Goal: Task Accomplishment & Management: Manage account settings

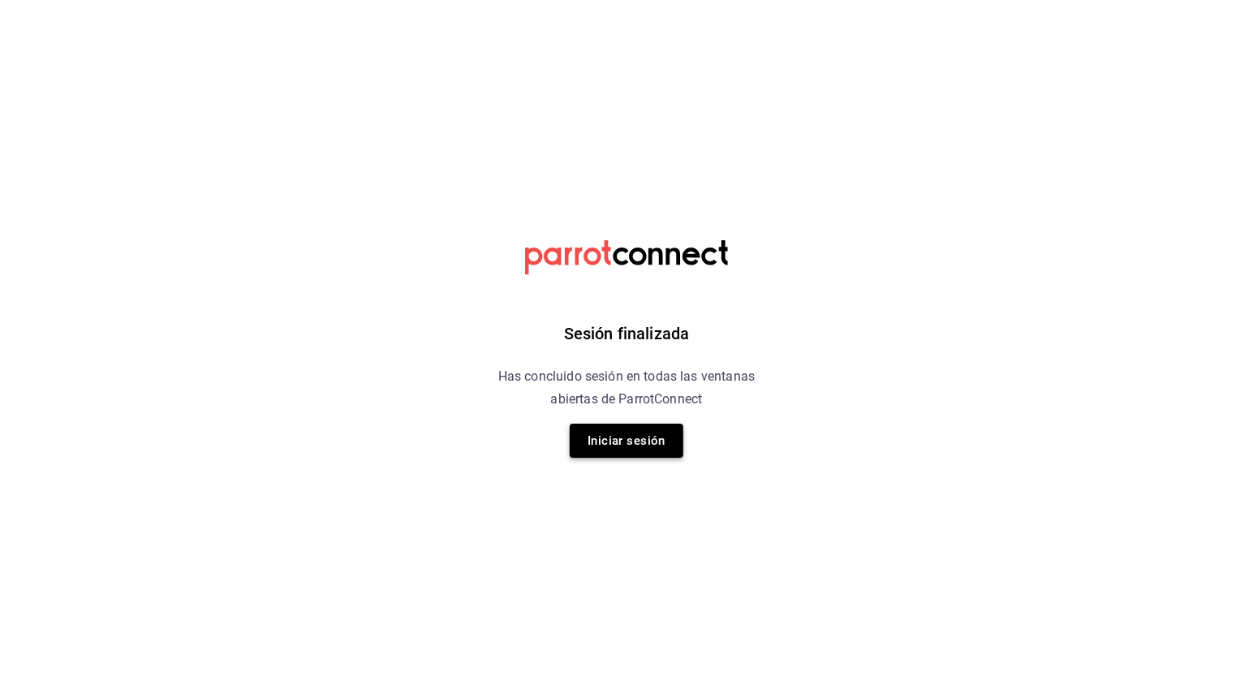
click at [605, 427] on button "Iniciar sesión" at bounding box center [627, 441] width 114 height 34
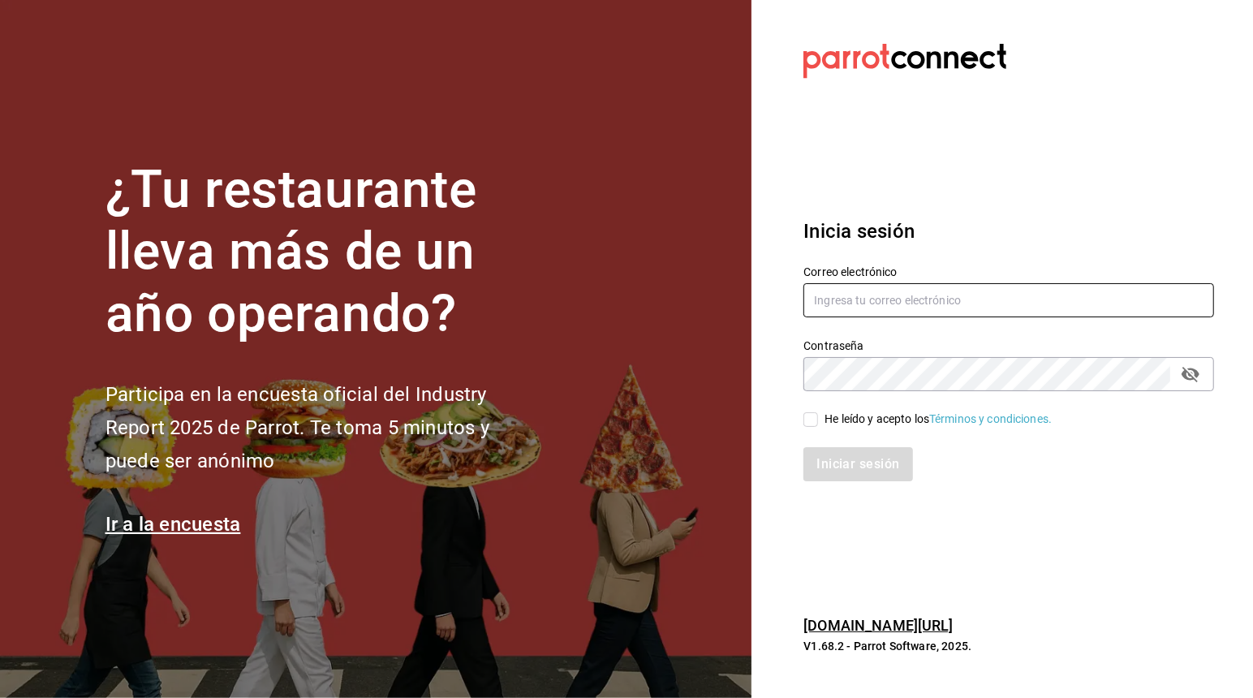
type input "Aldodidierbtc@gmail.com"
click at [813, 419] on input "He leído y acepto los Términos y condiciones." at bounding box center [810, 419] width 15 height 15
checkbox input "true"
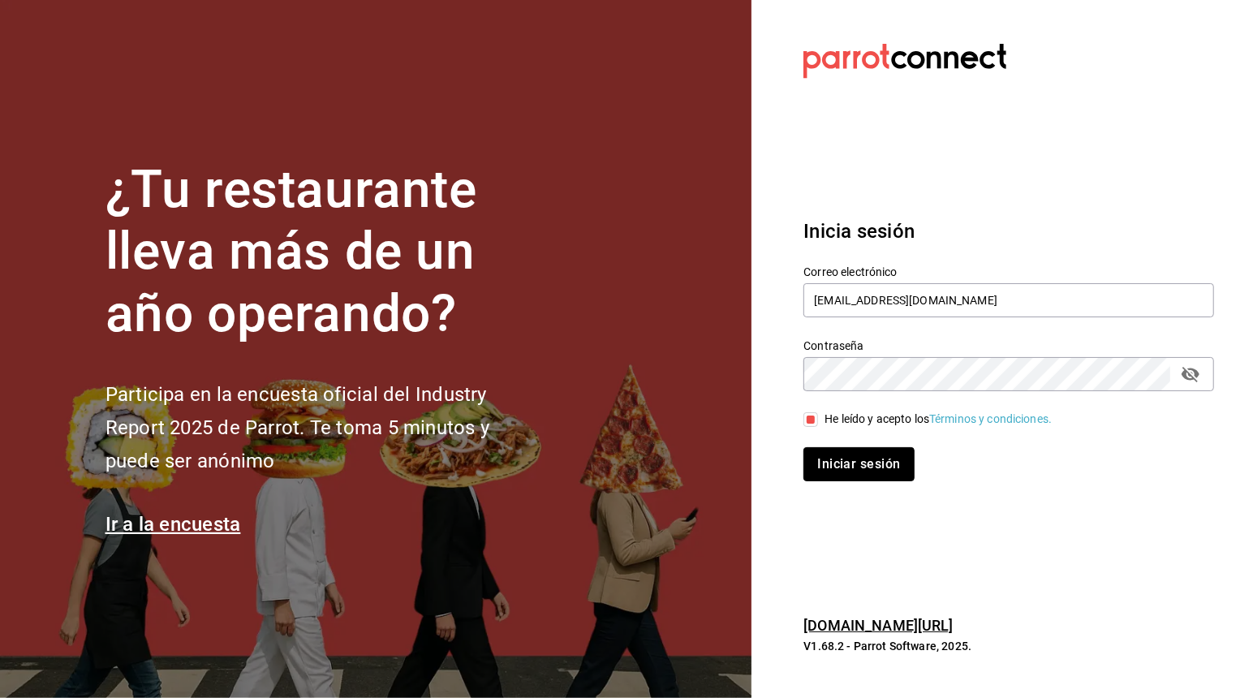
click at [842, 467] on button "Iniciar sesión" at bounding box center [858, 464] width 110 height 34
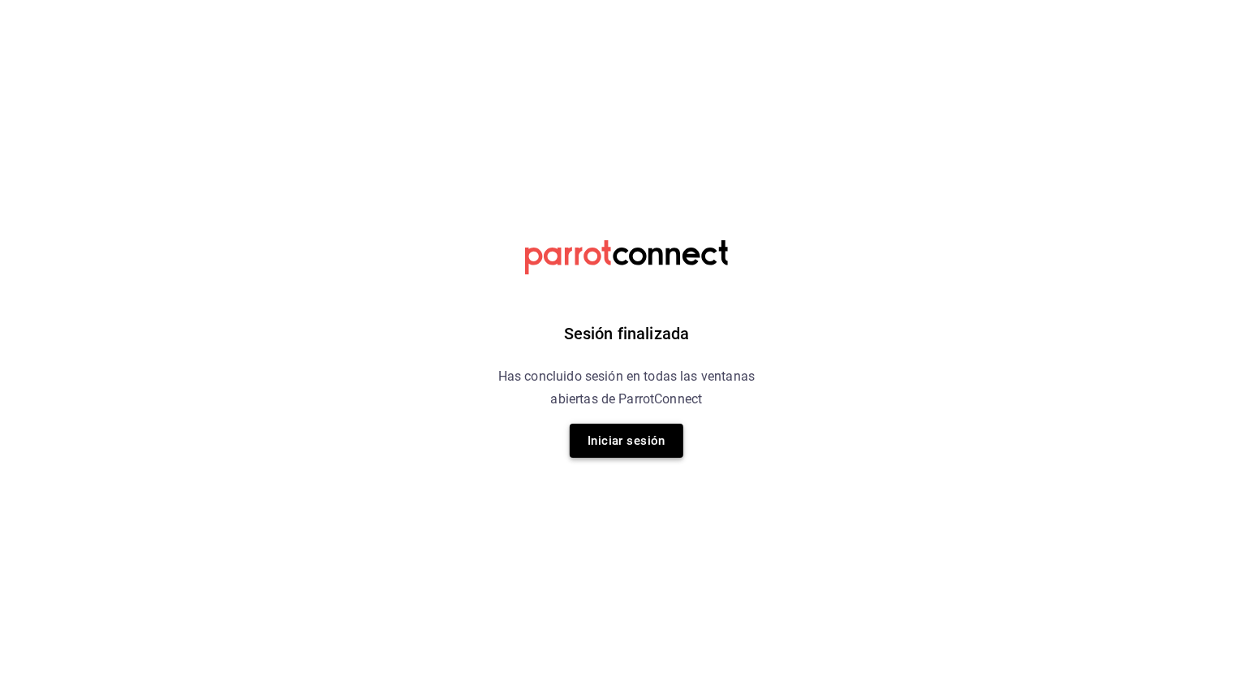
click at [592, 427] on button "Iniciar sesión" at bounding box center [627, 441] width 114 height 34
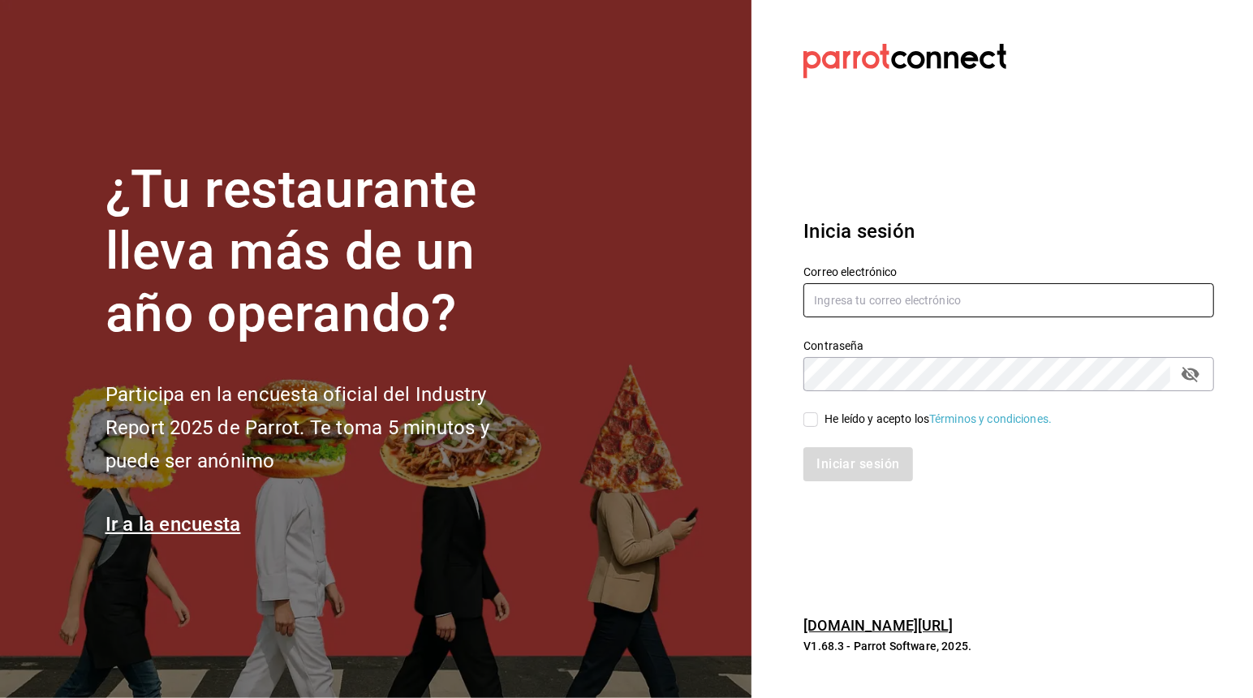
type input "[EMAIL_ADDRESS][DOMAIN_NAME]"
click at [827, 411] on div "He leído y acepto los Términos y condiciones." at bounding box center [938, 419] width 227 height 17
click at [818, 412] on input "He leído y acepto los Términos y condiciones." at bounding box center [810, 419] width 15 height 15
checkbox input "true"
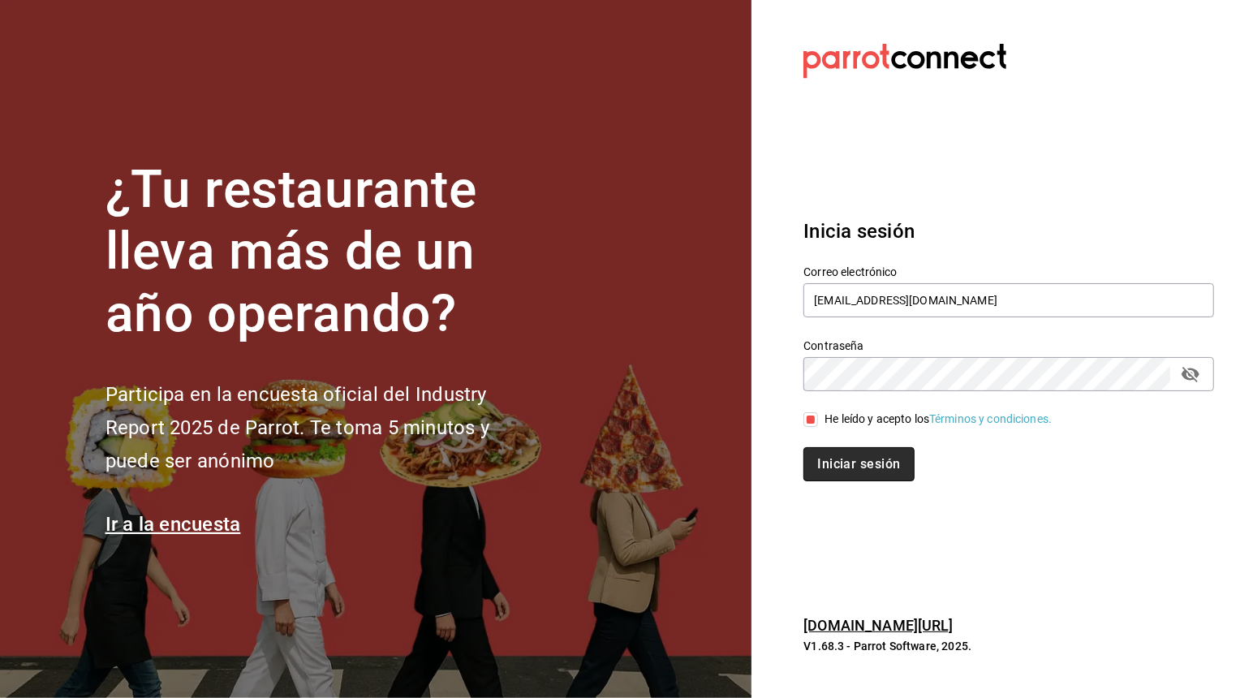
click at [832, 454] on button "Iniciar sesión" at bounding box center [858, 464] width 110 height 34
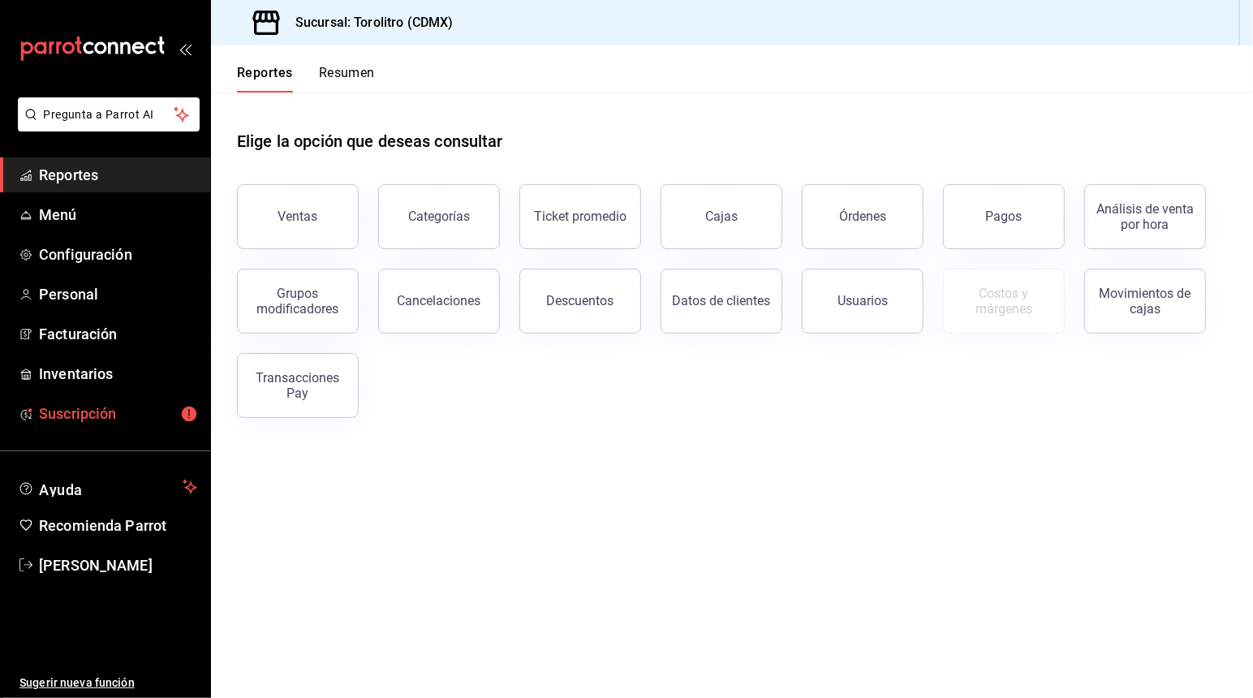
click at [88, 409] on span "Suscripción" at bounding box center [118, 414] width 158 height 22
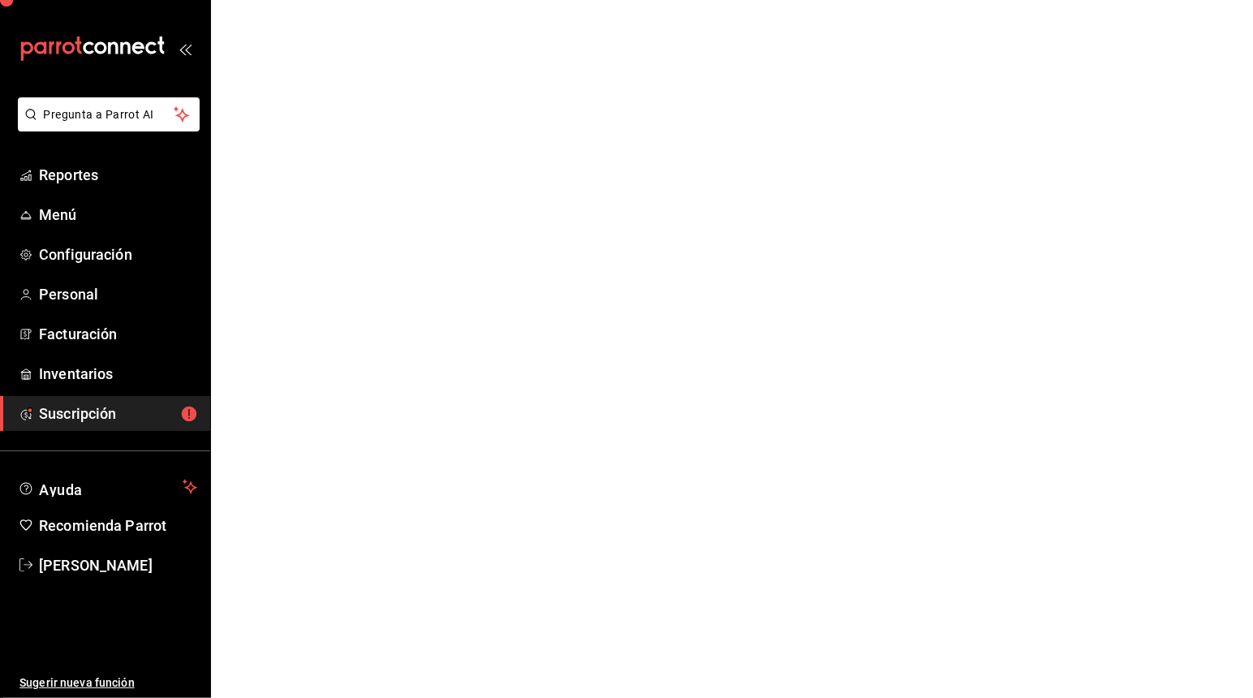
click at [129, 412] on span "Suscripción" at bounding box center [118, 414] width 158 height 22
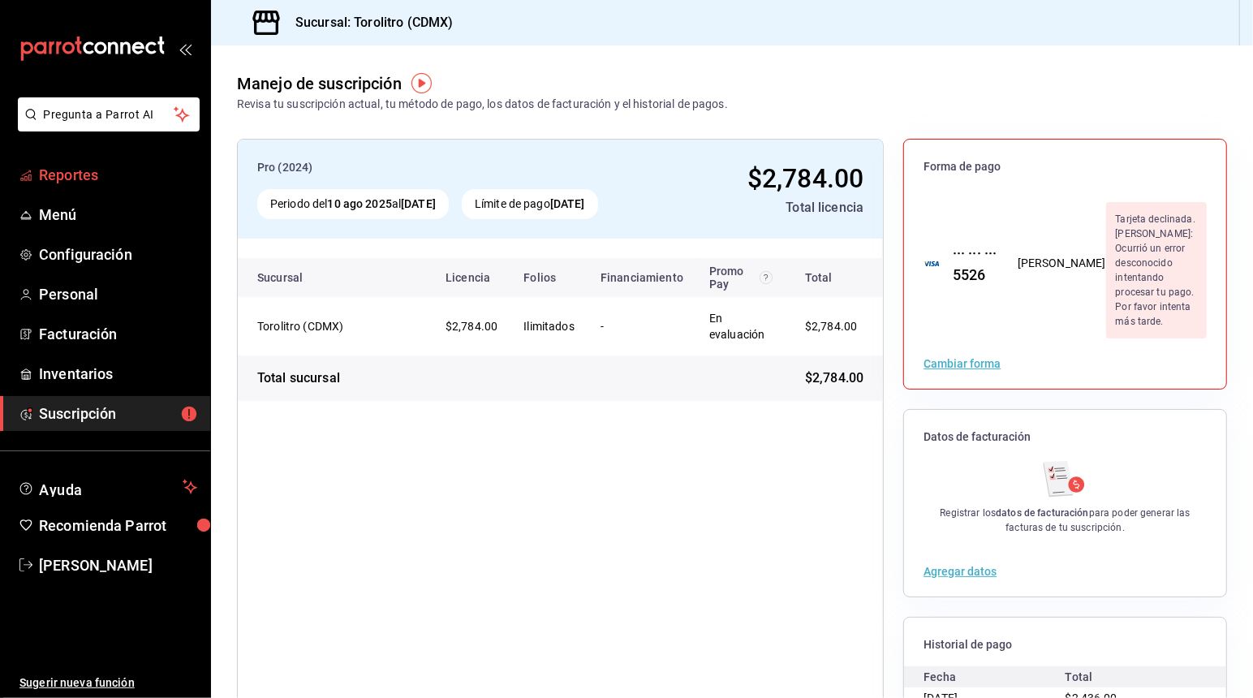
click at [50, 173] on span "Reportes" at bounding box center [118, 175] width 158 height 22
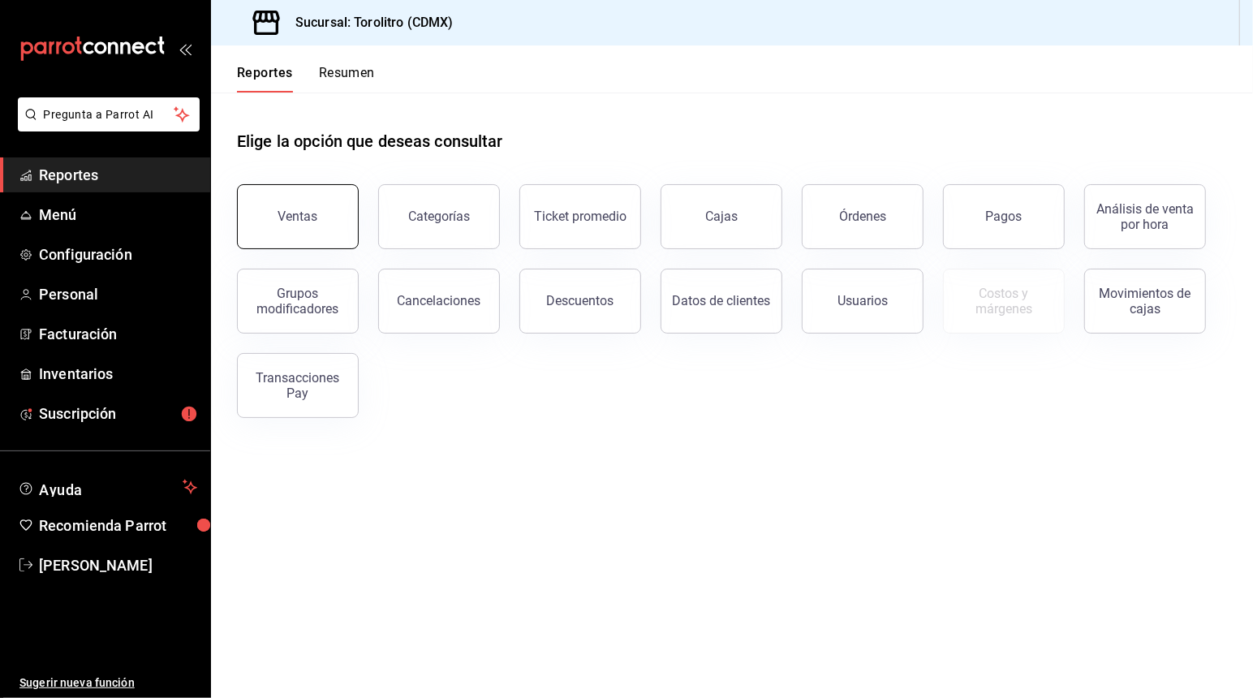
click at [347, 205] on button "Ventas" at bounding box center [298, 216] width 122 height 65
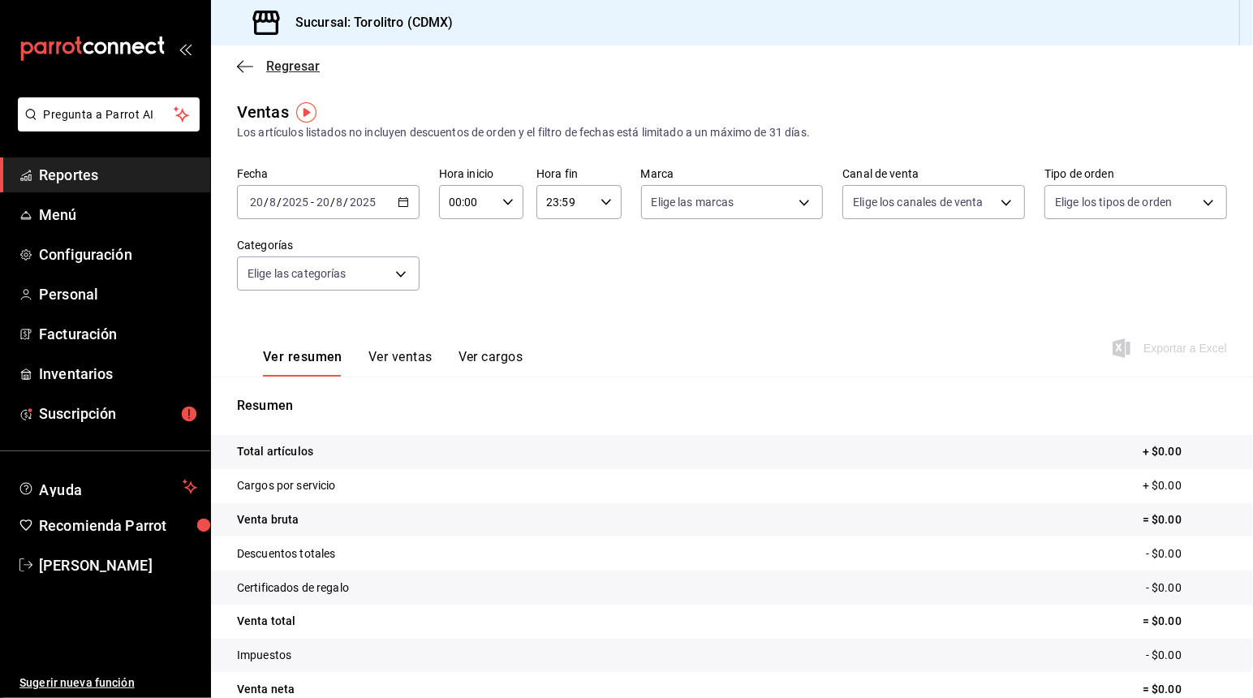
click at [268, 67] on span "Regresar" at bounding box center [293, 65] width 54 height 15
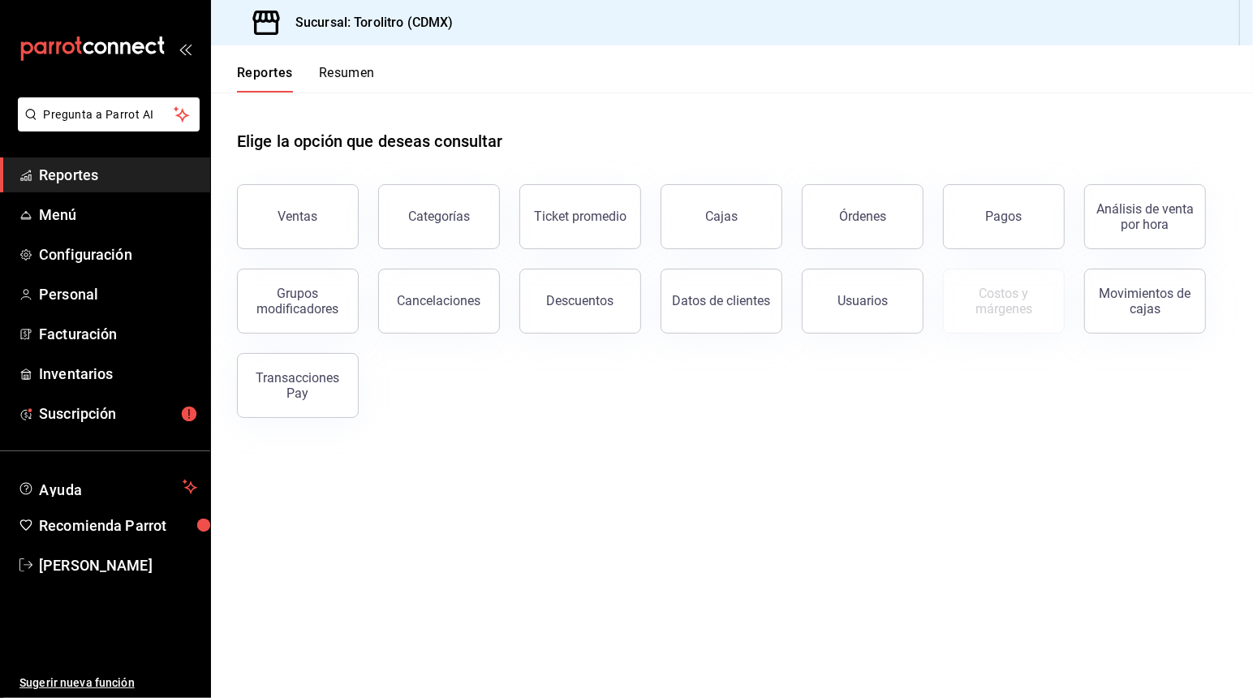
click at [337, 68] on button "Resumen" at bounding box center [347, 79] width 56 height 28
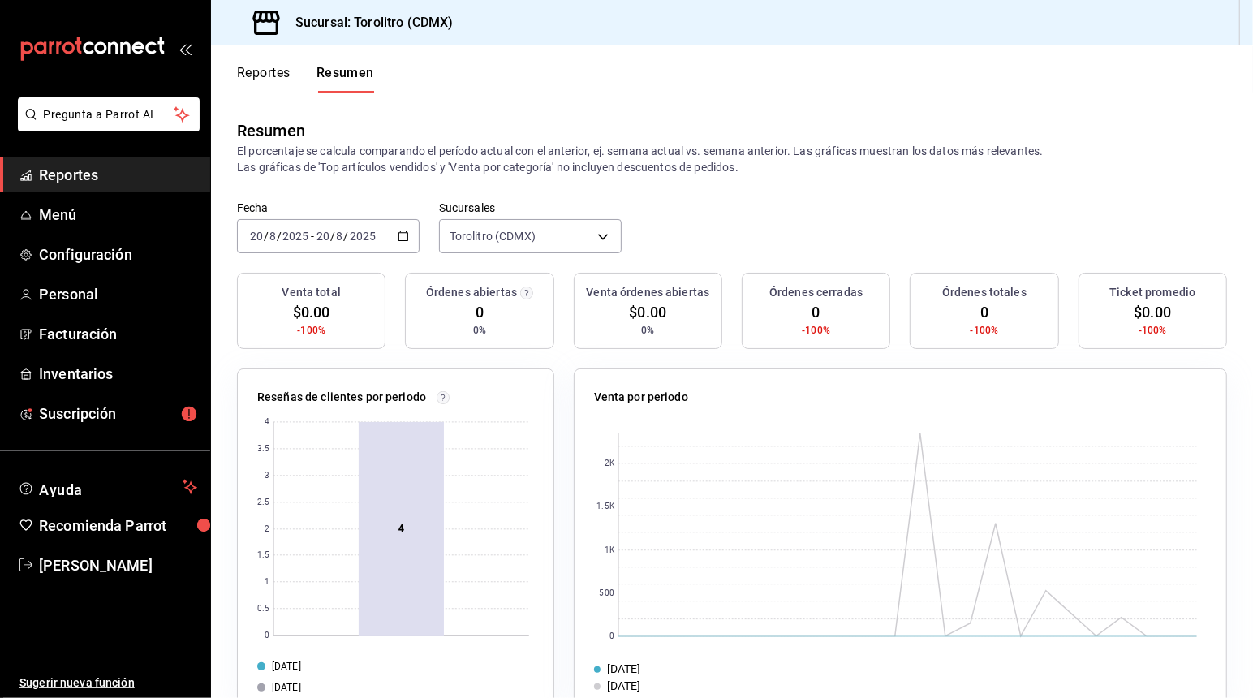
click at [406, 243] on div "2025-08-20 20 / 8 / 2025 - 2025-08-20 20 / 8 / 2025" at bounding box center [328, 236] width 183 height 34
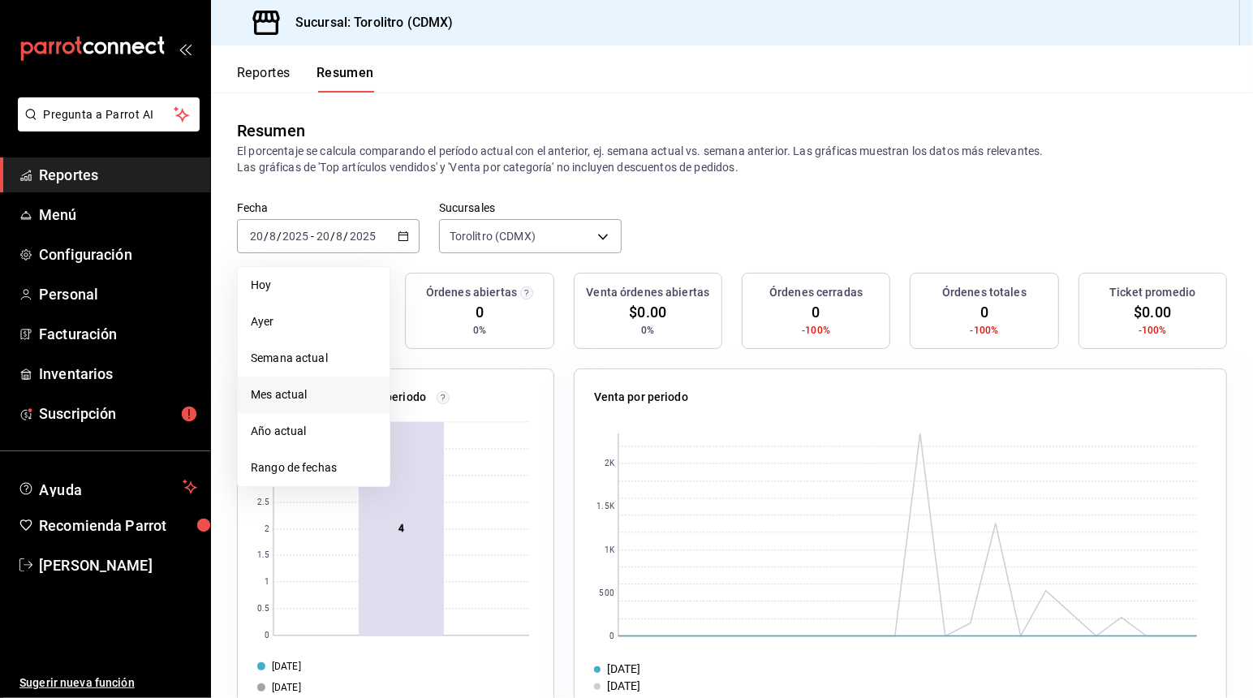
click at [287, 390] on span "Mes actual" at bounding box center [314, 394] width 126 height 17
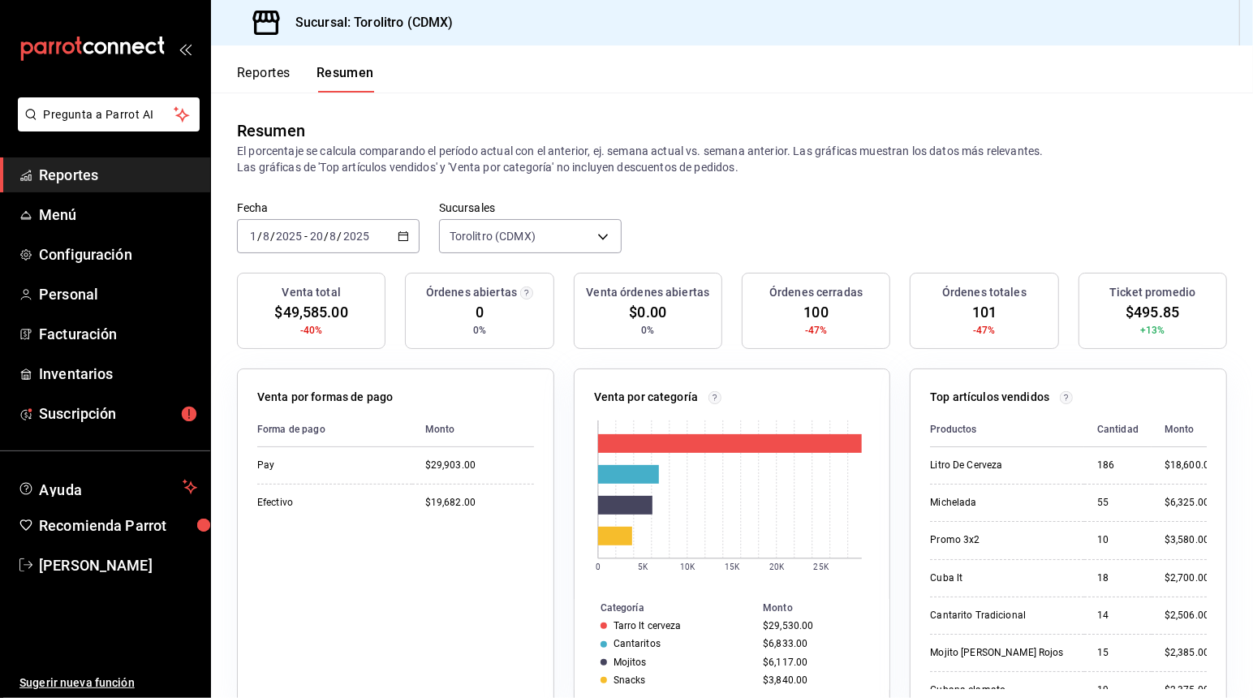
click at [393, 247] on div "2025-08-01 1 / 8 / 2025 - 2025-08-20 20 / 8 / 2025" at bounding box center [328, 236] width 183 height 34
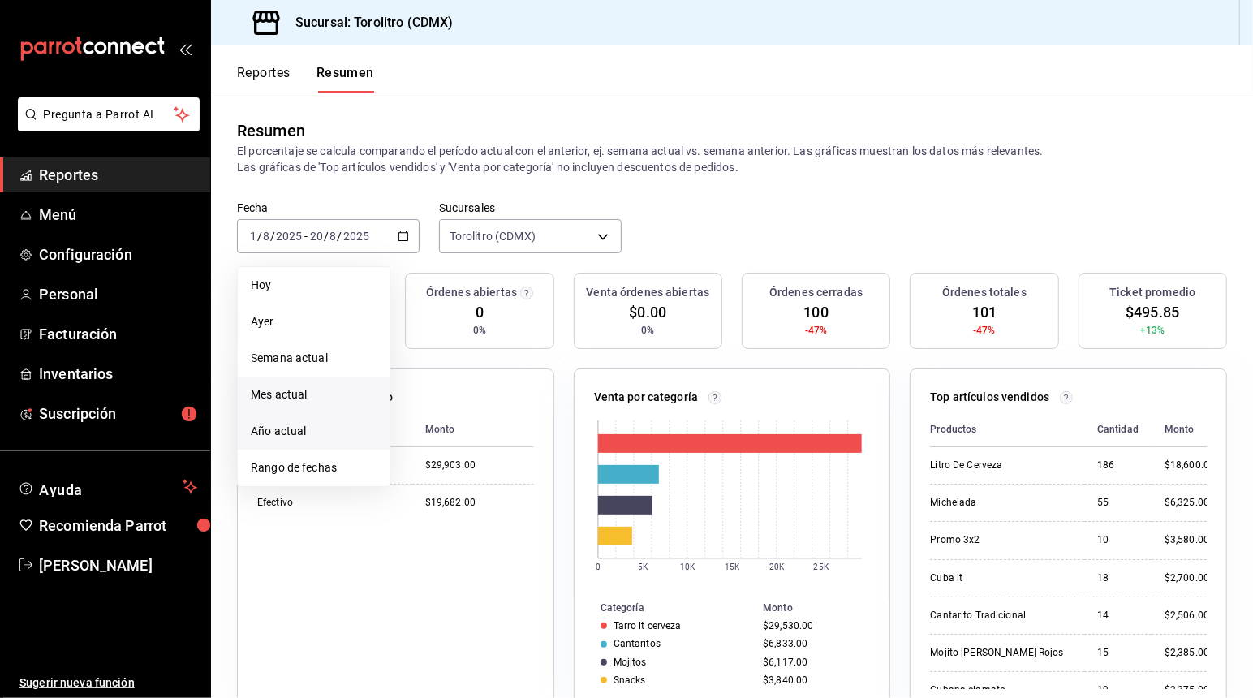
click at [326, 431] on span "Año actual" at bounding box center [314, 431] width 126 height 17
click at [364, 459] on span "Rango de fechas" at bounding box center [314, 467] width 126 height 17
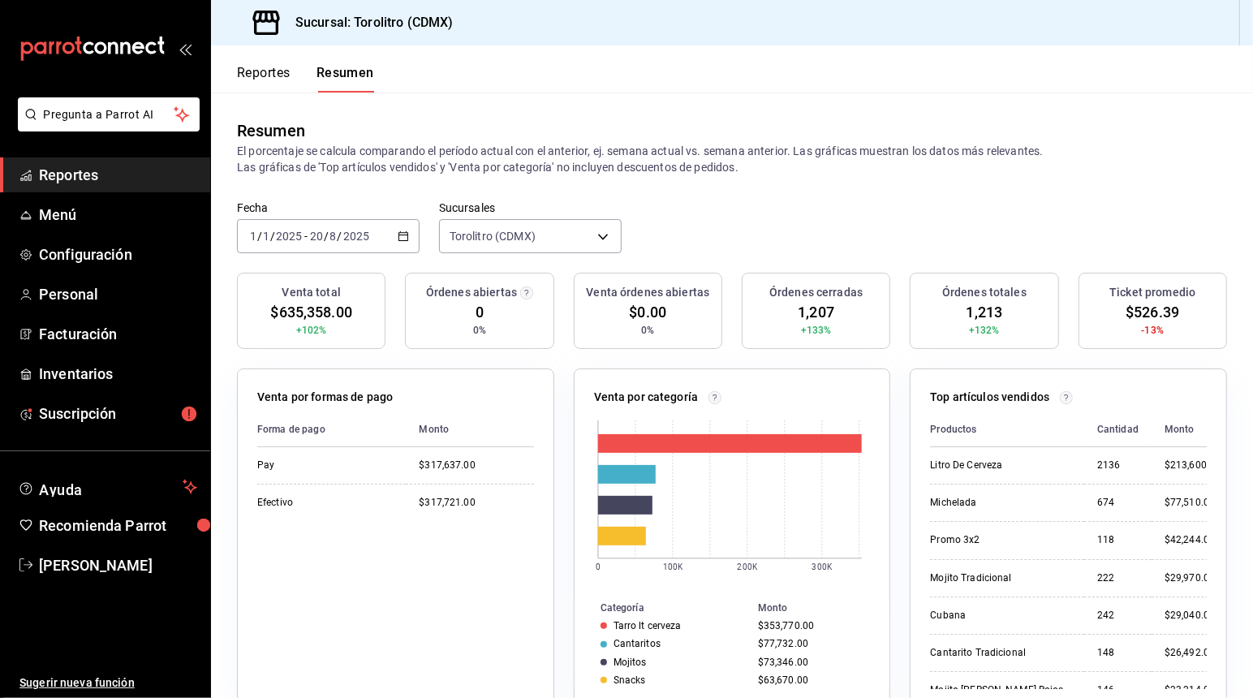
click at [690, 192] on div "Resumen El porcentaje se calcula comparando el período actual con el anterior, …" at bounding box center [732, 147] width 1042 height 109
